Goal: Task Accomplishment & Management: Manage account settings

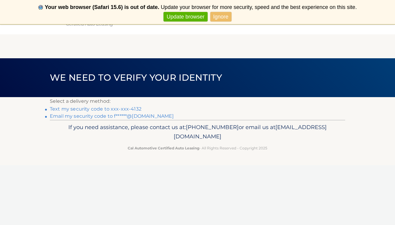
click at [111, 110] on link "Text my security code to xxx-xxx-4132" at bounding box center [96, 109] width 92 height 6
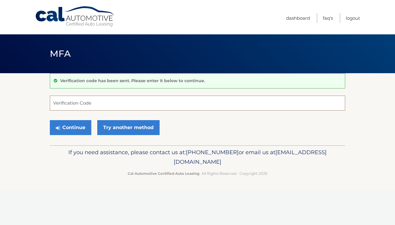
click at [102, 106] on input "Verification Code" at bounding box center [198, 103] width 296 height 15
type input "775045"
click at [76, 128] on button "Continue" at bounding box center [71, 127] width 42 height 15
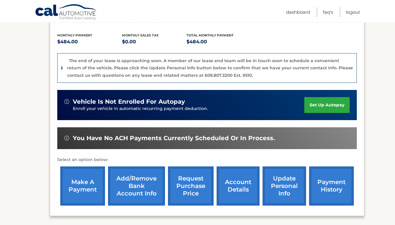
scroll to position [121, 0]
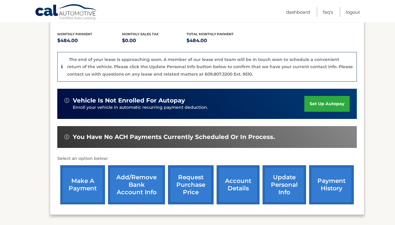
click at [67, 188] on link "make a payment" at bounding box center [82, 184] width 45 height 39
